Goal: Task Accomplishment & Management: Complete application form

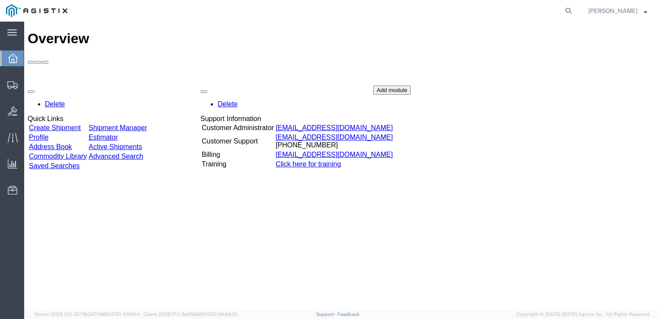
click at [646, 12] on strong "button" at bounding box center [645, 10] width 4 height 3
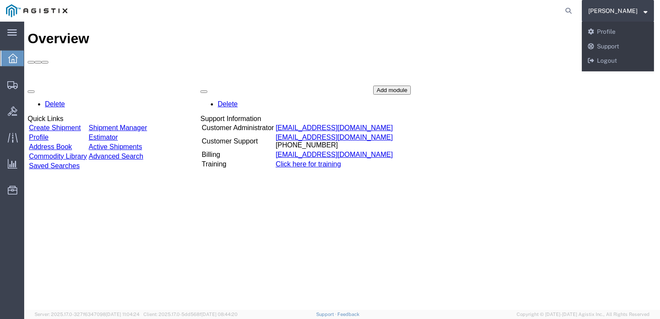
click at [646, 12] on strong "button" at bounding box center [645, 10] width 4 height 3
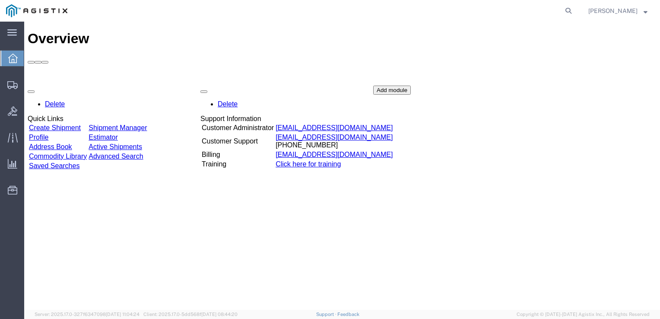
click at [106, 246] on div "Overview Delete Quick Links Create Shipment Shipment Manager Profile Estimator …" at bounding box center [342, 175] width 629 height 288
click at [372, 225] on div "Overview Delete Quick Links Create Shipment Shipment Manager Profile Estimator …" at bounding box center [342, 175] width 629 height 288
click at [642, 9] on span "[PERSON_NAME]" at bounding box center [617, 11] width 59 height 10
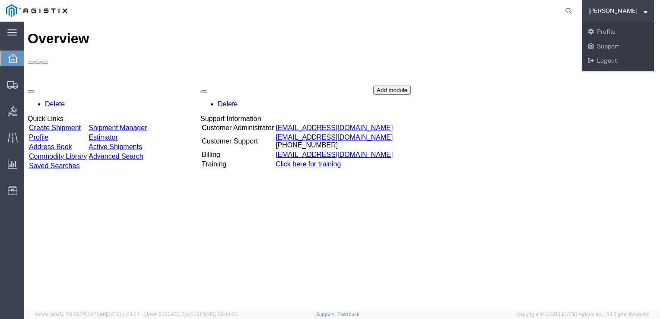
click at [461, 210] on div "Overview Delete Quick Links Create Shipment Shipment Manager Profile Estimator …" at bounding box center [342, 175] width 629 height 288
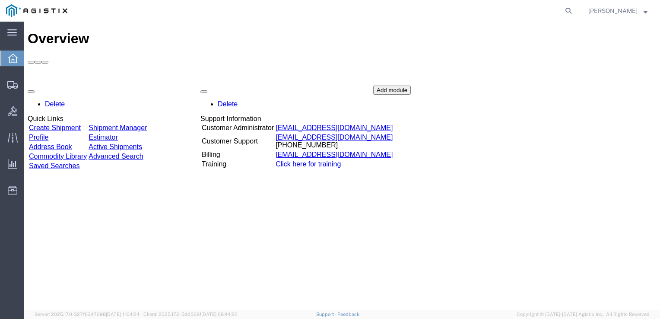
click at [212, 227] on div "Overview Delete Quick Links Create Shipment Shipment Manager Profile Estimator …" at bounding box center [342, 175] width 629 height 288
click at [277, 270] on div "Overview Delete Quick Links Create Shipment Shipment Manager Profile Estimator …" at bounding box center [342, 175] width 629 height 288
click at [631, 11] on span "[PERSON_NAME]" at bounding box center [612, 11] width 49 height 10
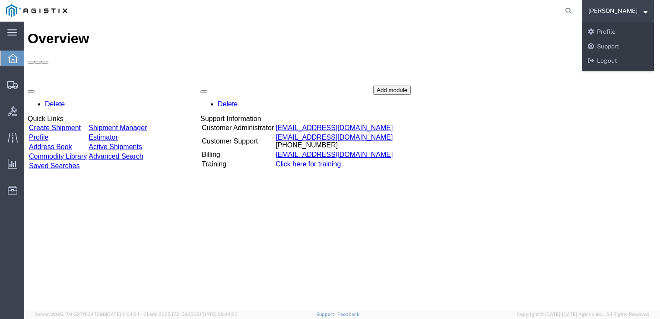
click at [404, 243] on div "Overview Delete Quick Links Create Shipment Shipment Manager Profile Estimator …" at bounding box center [342, 175] width 629 height 288
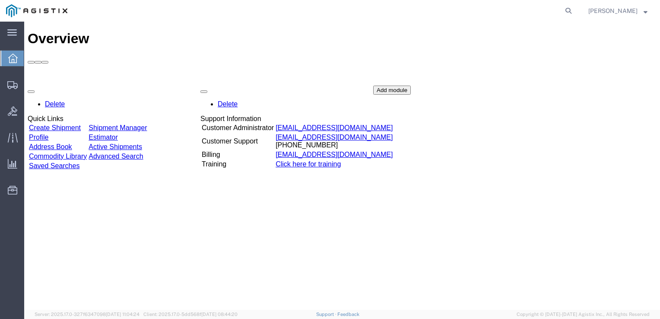
click at [176, 250] on div "Overview Delete Quick Links Create Shipment Shipment Manager Profile Estimator …" at bounding box center [342, 175] width 629 height 288
click at [295, 213] on div "Overview Delete Quick Links Create Shipment Shipment Manager Profile Estimator …" at bounding box center [342, 175] width 629 height 288
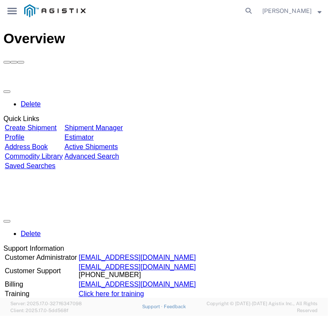
click at [17, 16] on div "main_menu Created with Sketch." at bounding box center [12, 11] width 24 height 22
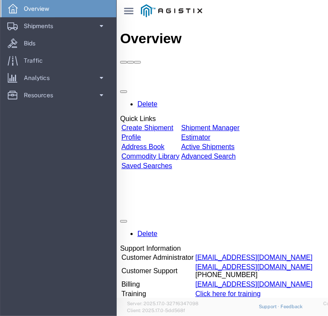
click at [130, 10] on icon "main_menu Created with Sketch." at bounding box center [129, 11] width 10 height 6
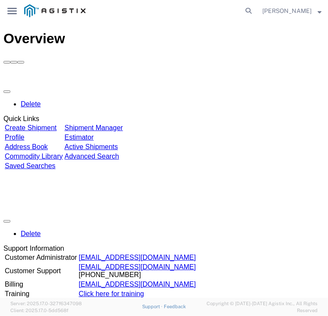
click at [7, 91] on span "button" at bounding box center [7, 91] width 0 height 0
click at [212, 85] on div "Delete Quick Links Create Shipment Shipment Manager Profile Estimator Address B…" at bounding box center [163, 279] width 321 height 389
click at [35, 39] on h1 "Overview" at bounding box center [163, 38] width 321 height 16
click at [15, 13] on icon "main_menu Created with Sketch." at bounding box center [12, 11] width 10 height 6
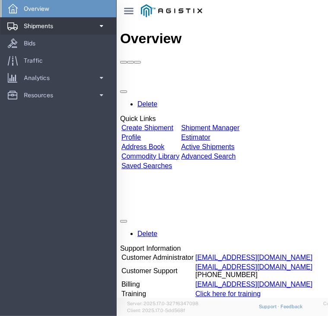
click at [97, 25] on link "Shipments" at bounding box center [58, 25] width 116 height 17
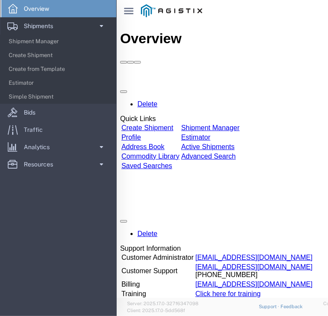
click at [45, 9] on span "Overview" at bounding box center [40, 8] width 32 height 17
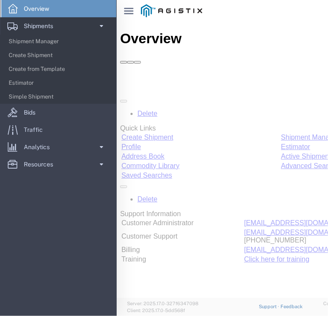
click at [130, 15] on svg-icon "main_menu Created with Sketch." at bounding box center [129, 10] width 10 height 9
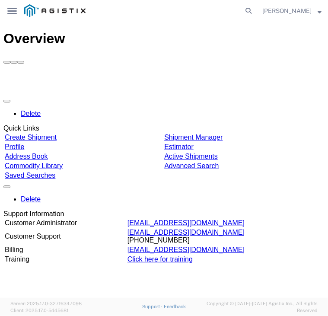
click at [14, 19] on div "main_menu Created with Sketch." at bounding box center [12, 11] width 24 height 22
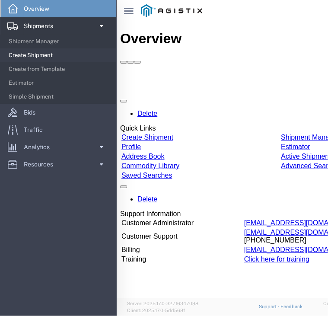
click at [52, 51] on span "Create Shipment" at bounding box center [59, 55] width 101 height 17
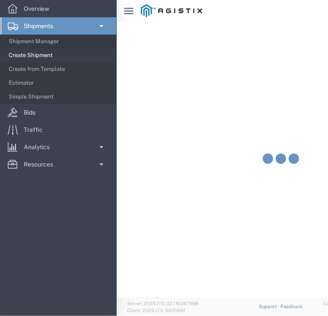
scroll to position [43, 0]
select select
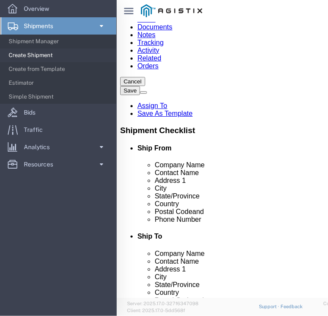
scroll to position [0, 90]
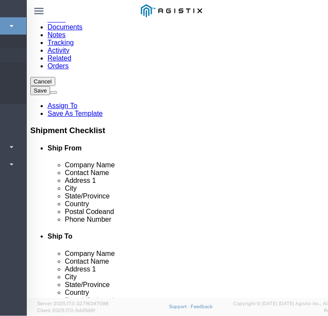
select select "MYPROFILE"
select select "HI"
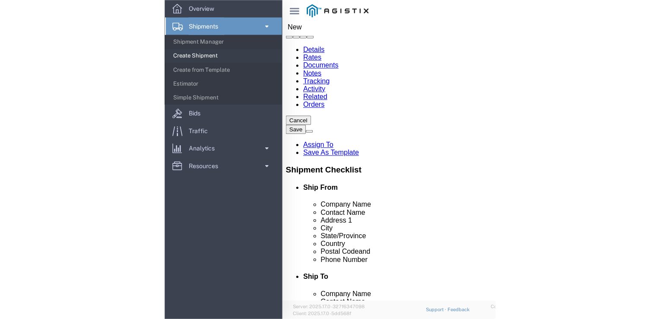
scroll to position [0, 0]
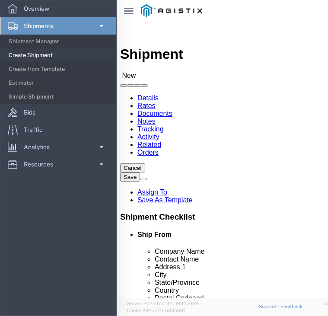
click at [98, 31] on span at bounding box center [101, 25] width 7 height 17
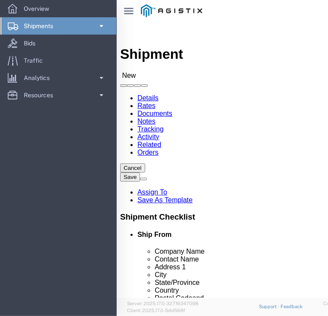
click at [98, 31] on span at bounding box center [101, 25] width 7 height 17
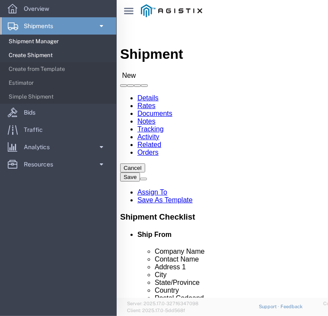
click at [91, 42] on span "Shipment Manager" at bounding box center [59, 41] width 101 height 17
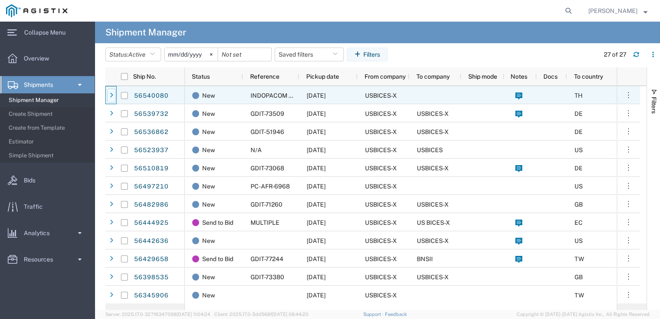
click at [113, 98] on div at bounding box center [111, 96] width 9 height 14
